Goal: Transaction & Acquisition: Purchase product/service

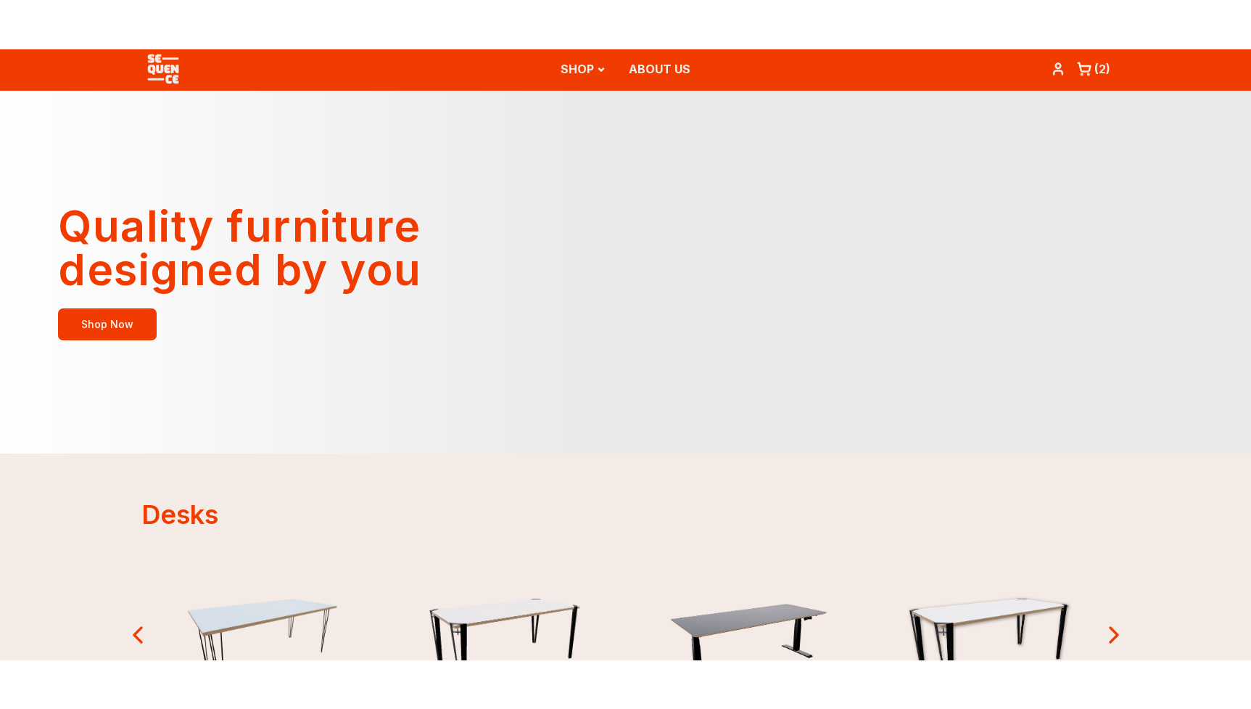
scroll to position [3, 0]
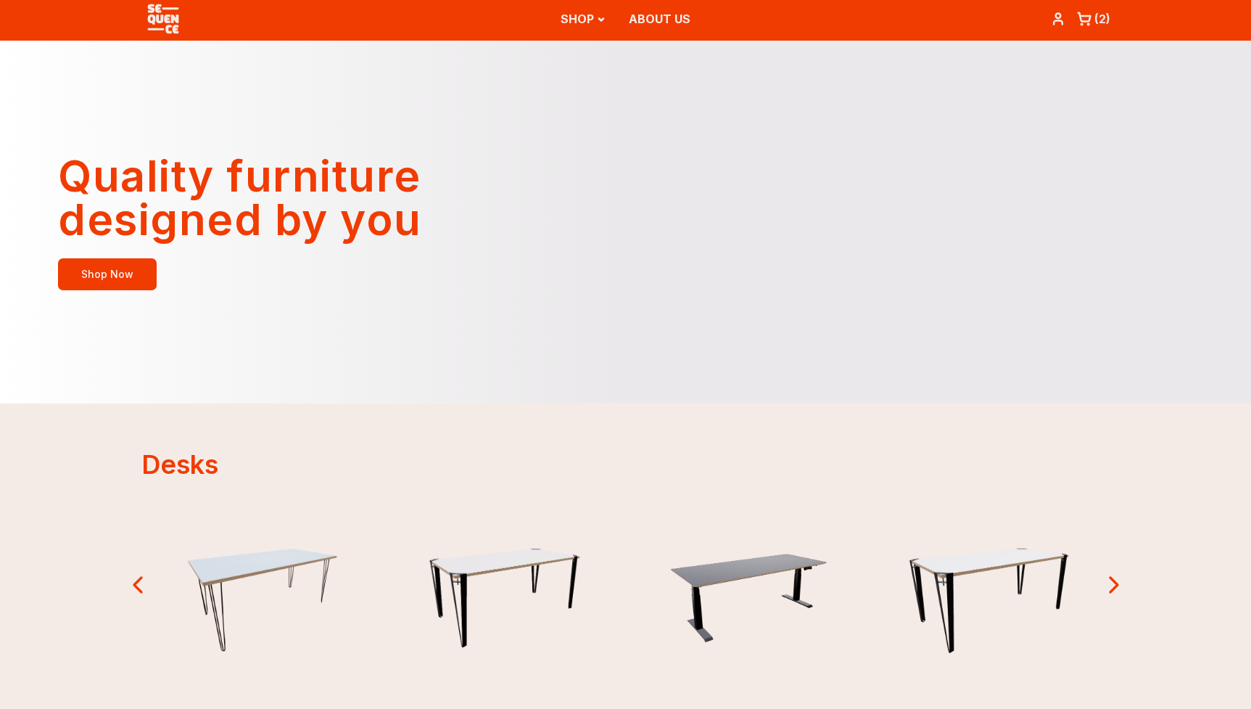
type input "*******"
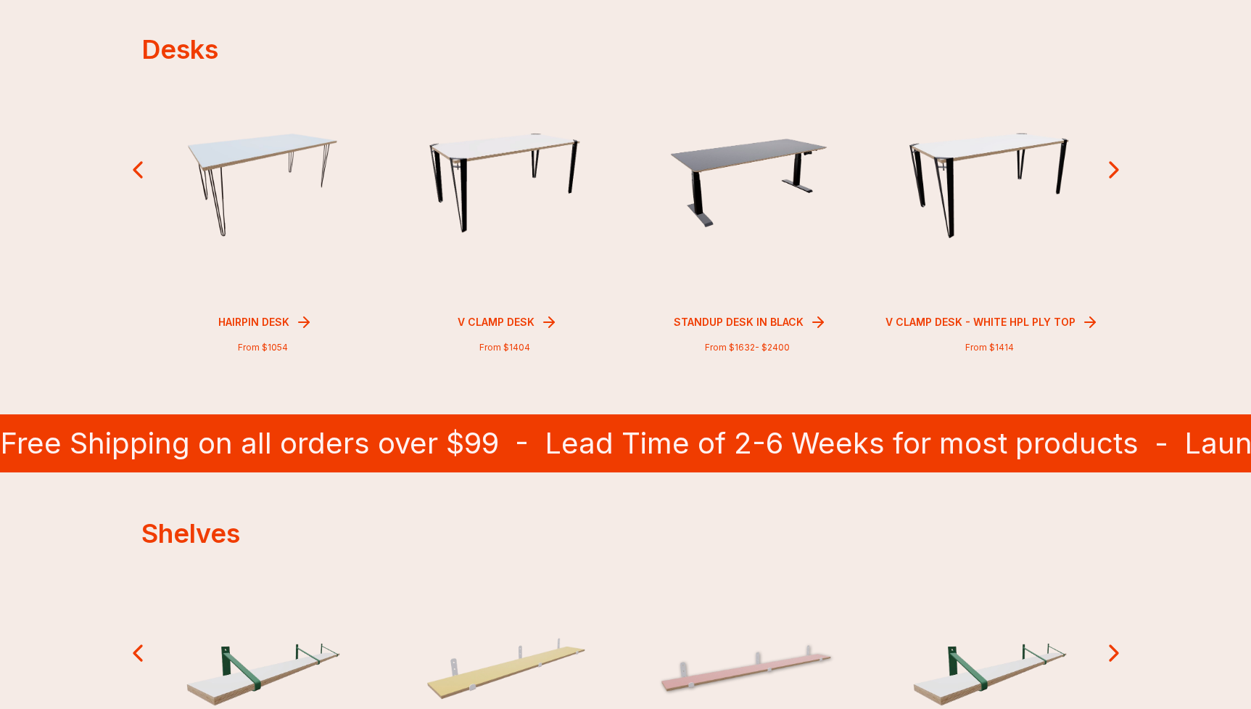
scroll to position [437, 0]
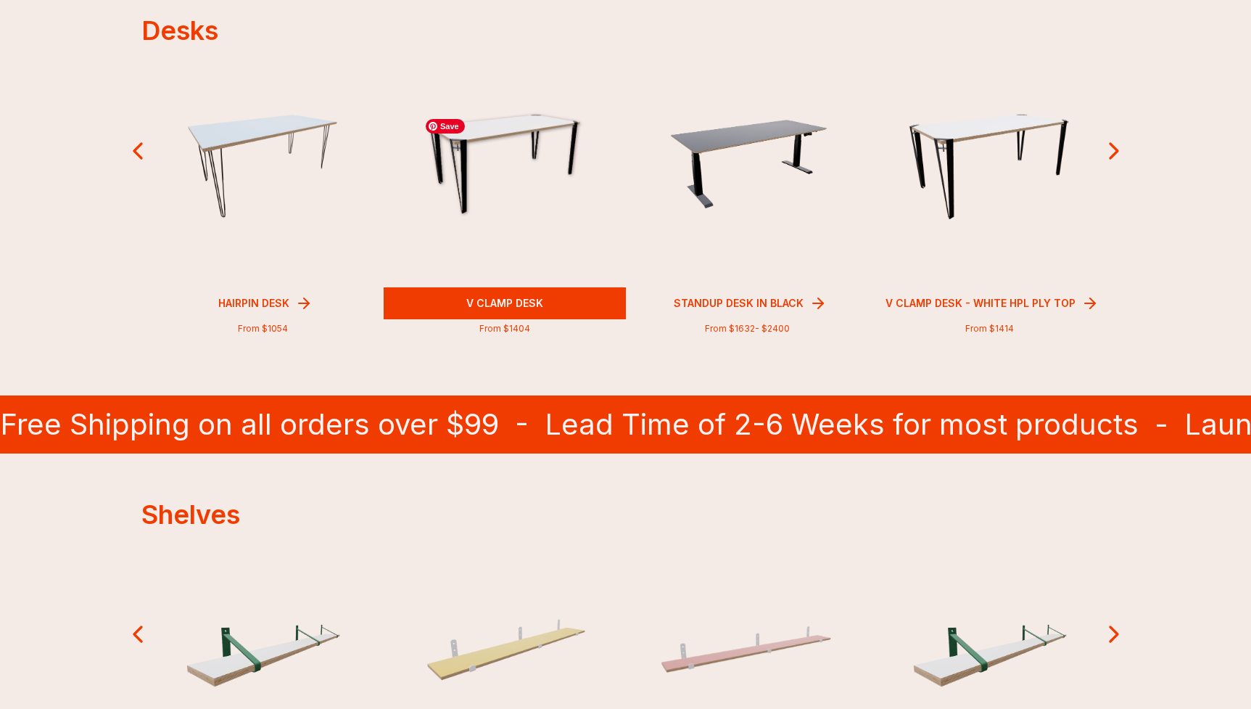
click at [493, 153] on img at bounding box center [505, 166] width 173 height 108
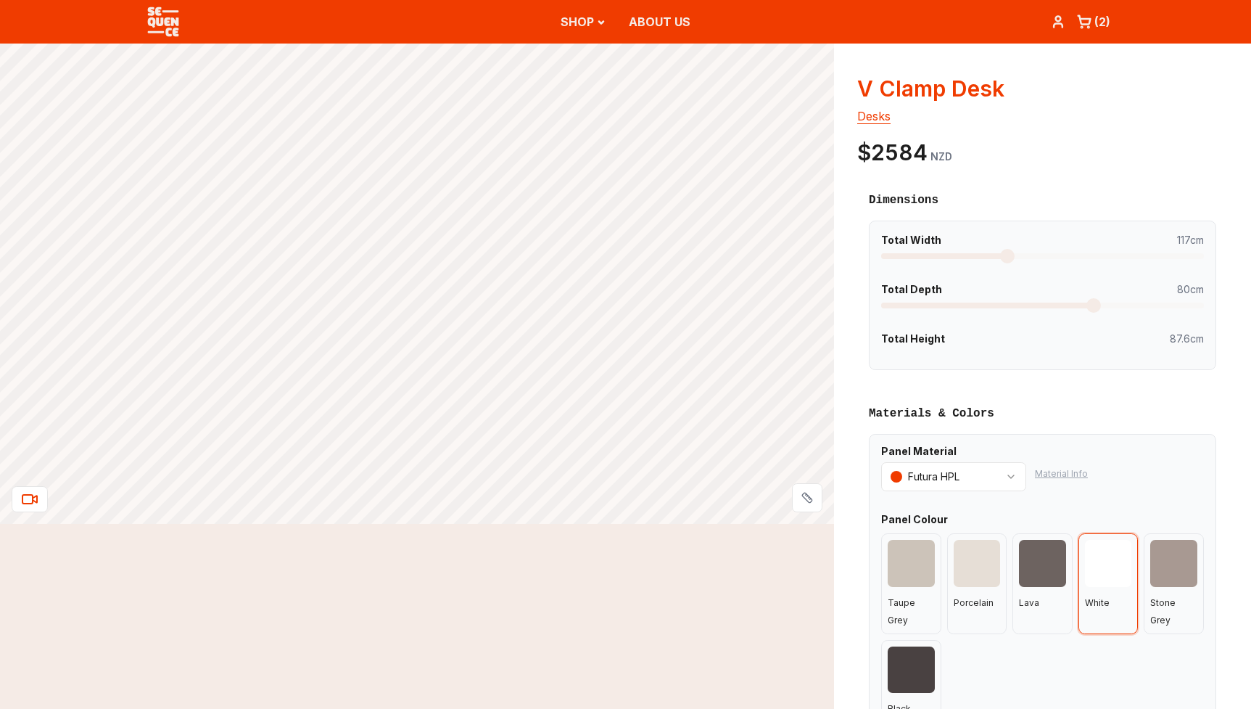
click at [1000, 263] on span at bounding box center [1007, 256] width 15 height 15
click at [944, 252] on div "Total Width 114cm" at bounding box center [1042, 246] width 323 height 26
click at [946, 255] on span at bounding box center [941, 256] width 120 height 6
click at [987, 255] on span at bounding box center [1042, 256] width 323 height 6
click at [1042, 255] on span at bounding box center [1042, 256] width 323 height 6
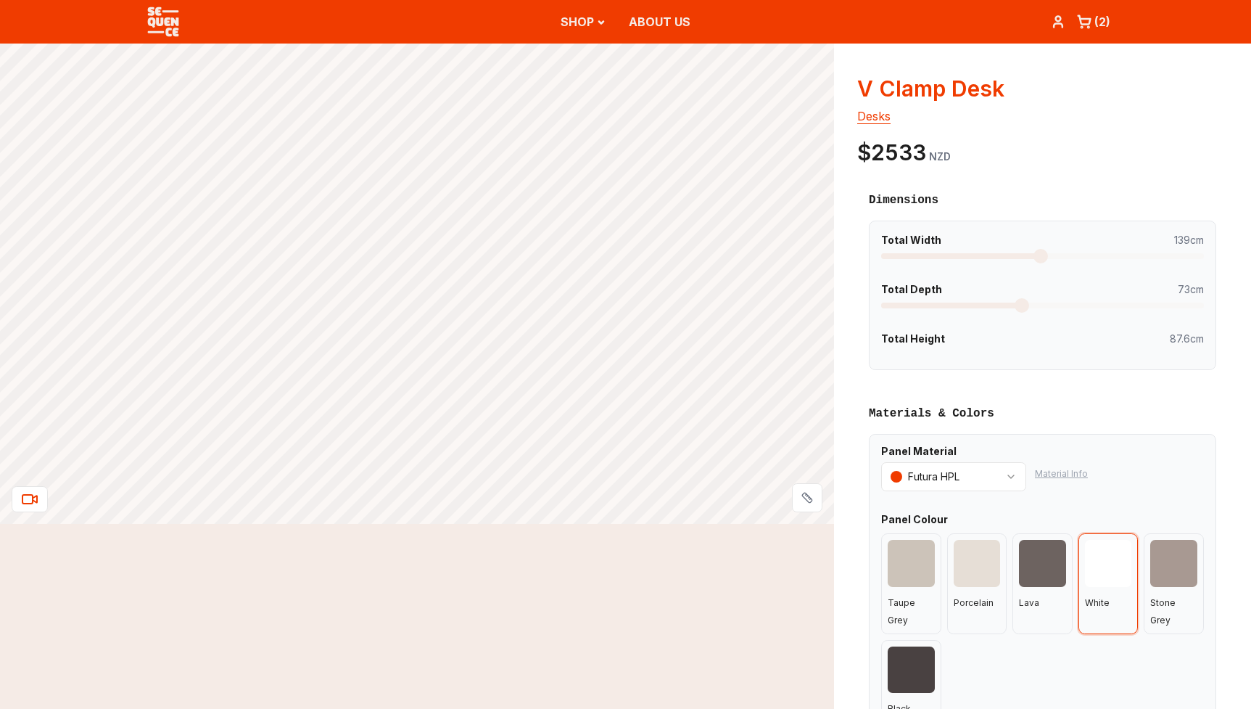
click at [1015, 306] on span at bounding box center [1022, 305] width 15 height 15
click at [985, 560] on div at bounding box center [977, 563] width 47 height 47
click at [1058, 567] on div at bounding box center [1042, 563] width 47 height 47
click at [869, 561] on div "Panel Material Futura HPL Material Info Panel Colour Taupe Grey Porcelain Lava …" at bounding box center [1042, 589] width 347 height 310
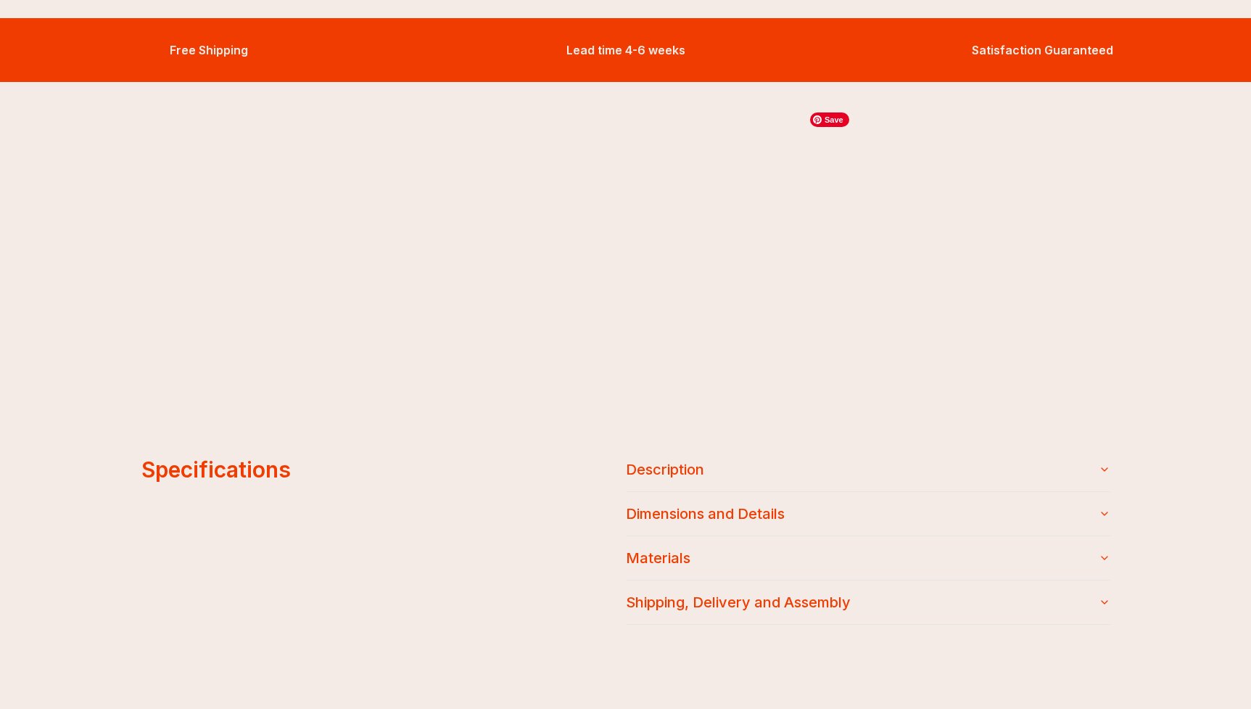
scroll to position [1205, 0]
